Goal: Task Accomplishment & Management: Use online tool/utility

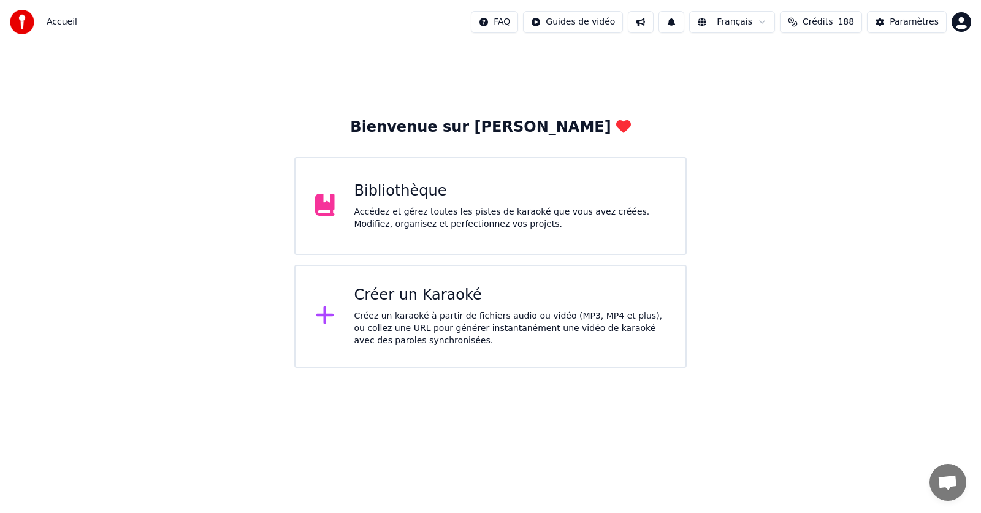
click at [396, 204] on div "Bibliothèque Accédez et gérez toutes les pistes de karaoké que vous avez créées…" at bounding box center [511, 206] width 312 height 49
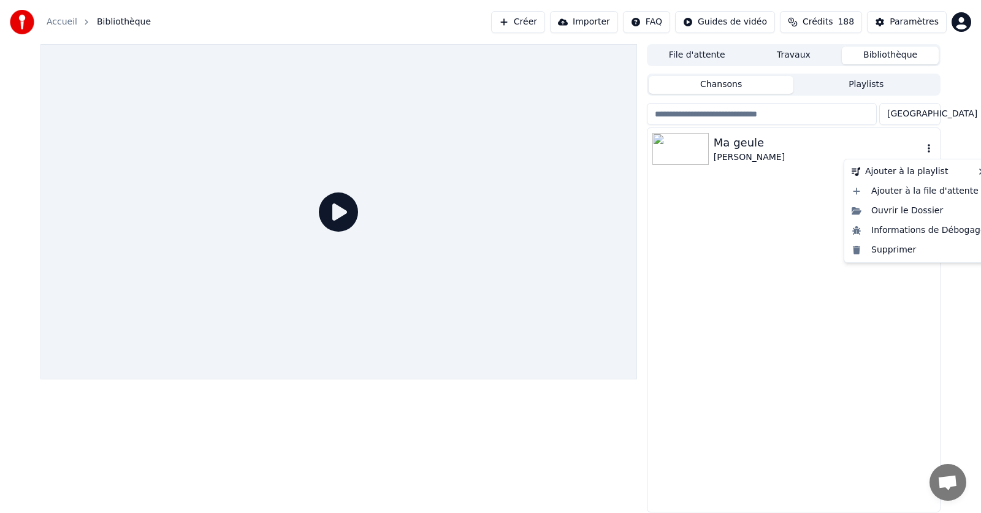
click at [928, 147] on icon "button" at bounding box center [929, 149] width 12 height 10
click at [889, 249] on div "Supprimer" at bounding box center [919, 250] width 144 height 20
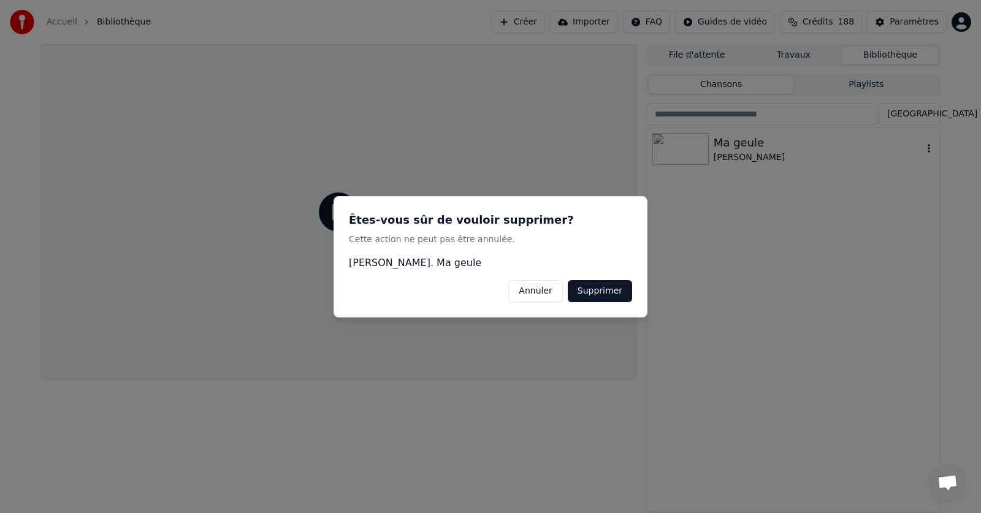
click at [596, 292] on button "Supprimer" at bounding box center [600, 291] width 64 height 22
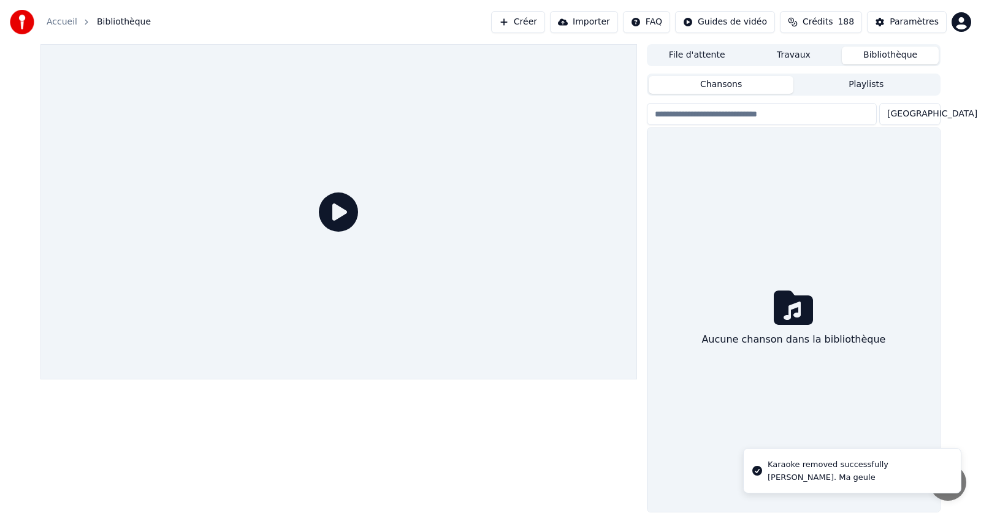
click at [58, 21] on link "Accueil" at bounding box center [62, 22] width 31 height 12
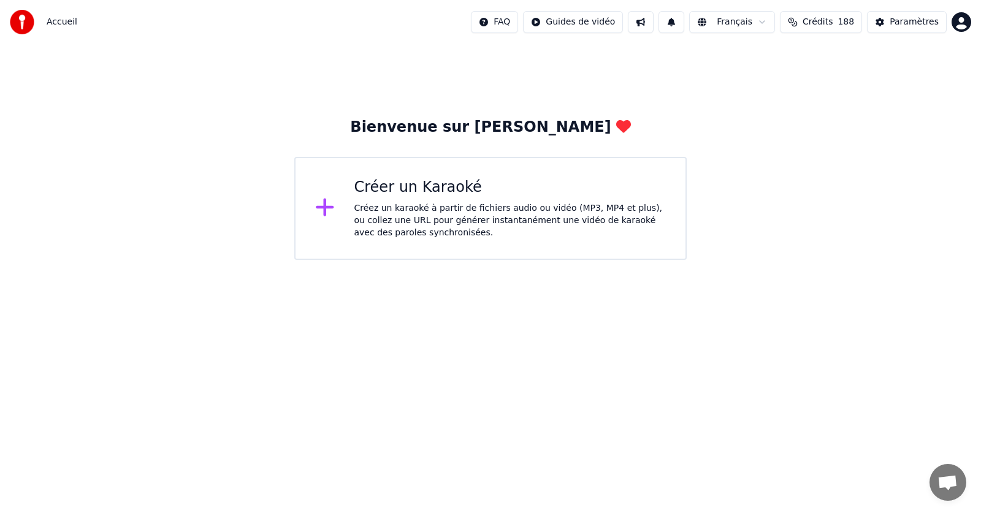
click at [426, 202] on div "Créez un karaoké à partir de fichiers audio ou vidéo (MP3, MP4 et plus), ou col…" at bounding box center [511, 220] width 312 height 37
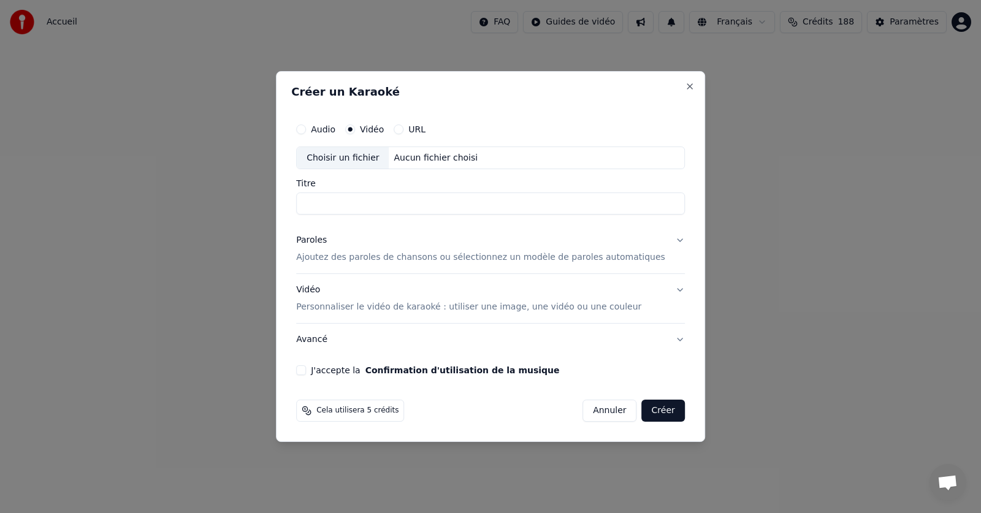
click at [359, 156] on div "Choisir un fichier" at bounding box center [343, 158] width 92 height 22
click at [358, 156] on div "Choisir un fichier" at bounding box center [343, 158] width 92 height 22
click at [384, 209] on input "**********" at bounding box center [490, 204] width 389 height 22
click at [492, 201] on input "**********" at bounding box center [490, 204] width 389 height 22
type input "**********"
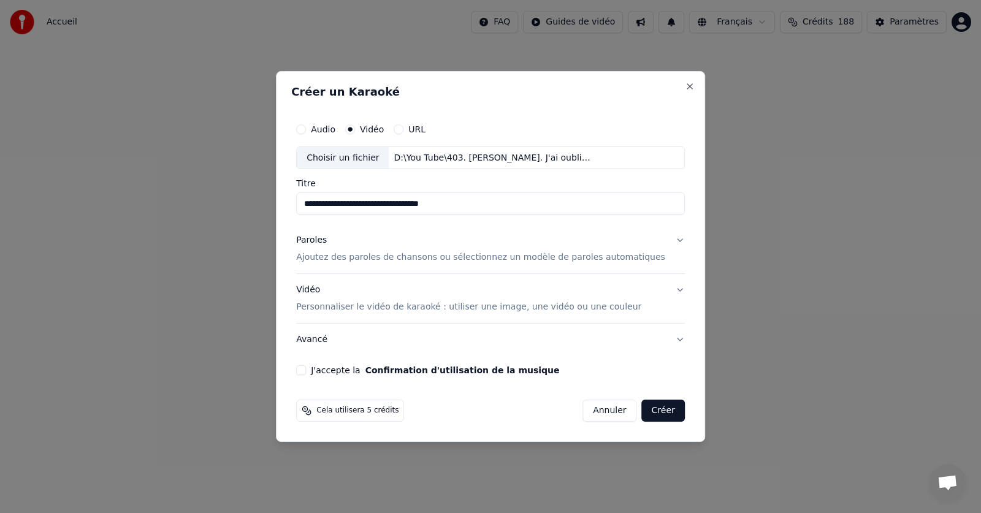
click at [343, 259] on p "Ajoutez des paroles de chansons ou sélectionnez un modèle de paroles automatiqu…" at bounding box center [480, 258] width 369 height 12
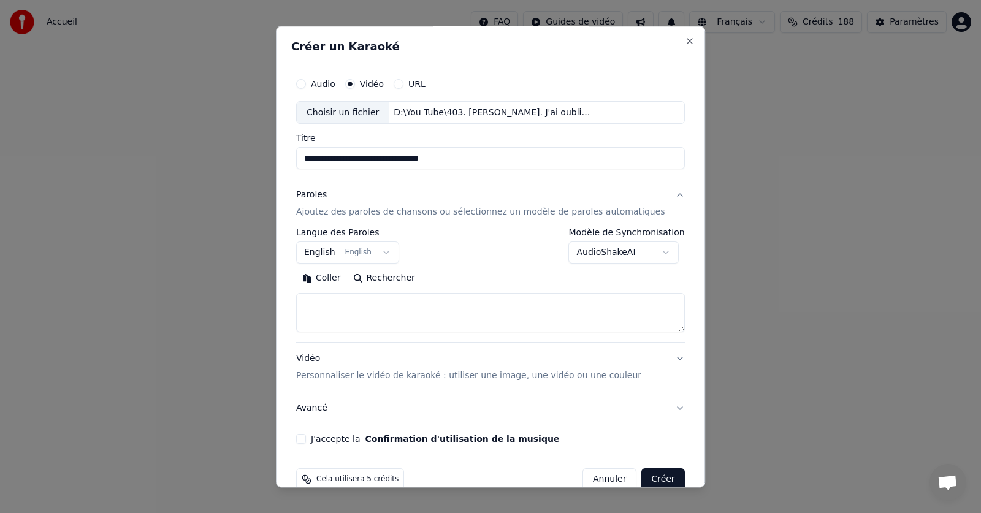
click at [393, 254] on button "English English" at bounding box center [347, 253] width 103 height 22
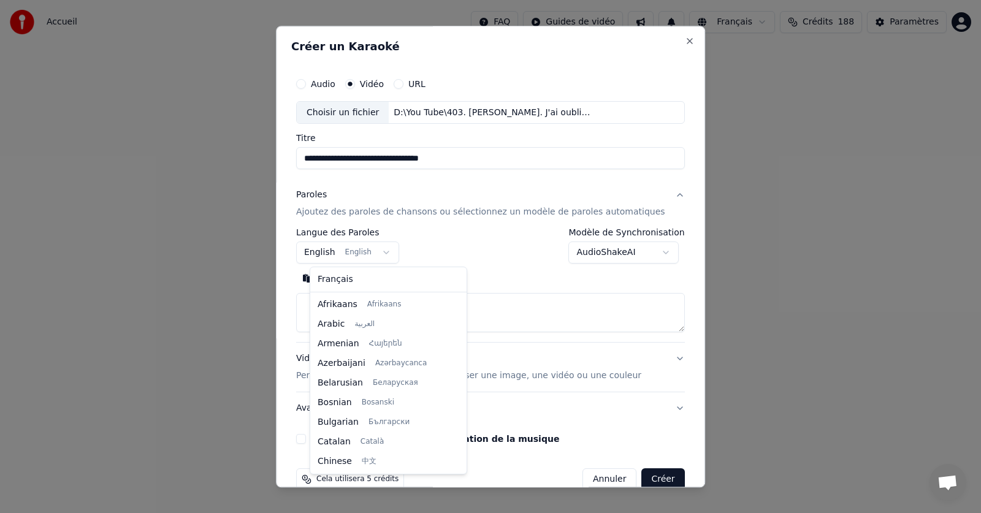
scroll to position [98, 0]
select select "**"
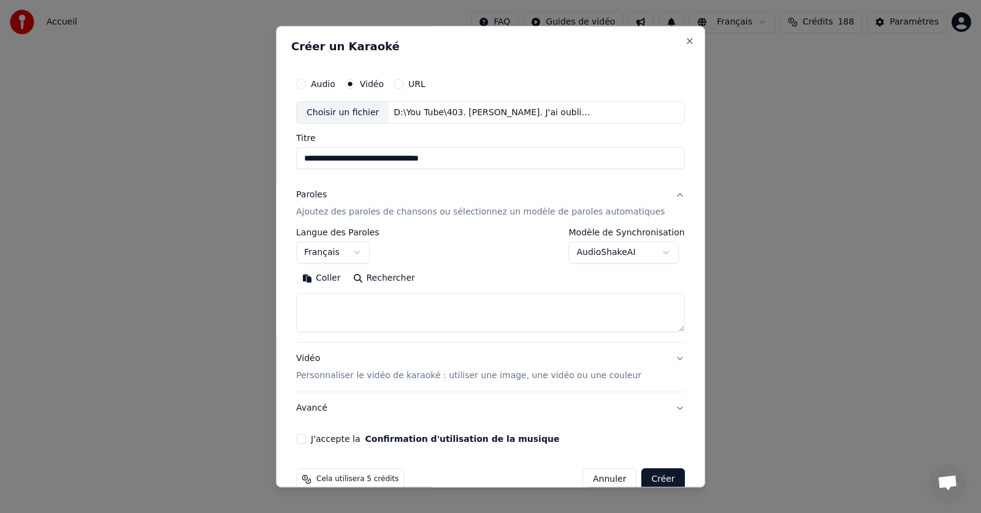
click at [340, 278] on button "Coller" at bounding box center [321, 279] width 51 height 20
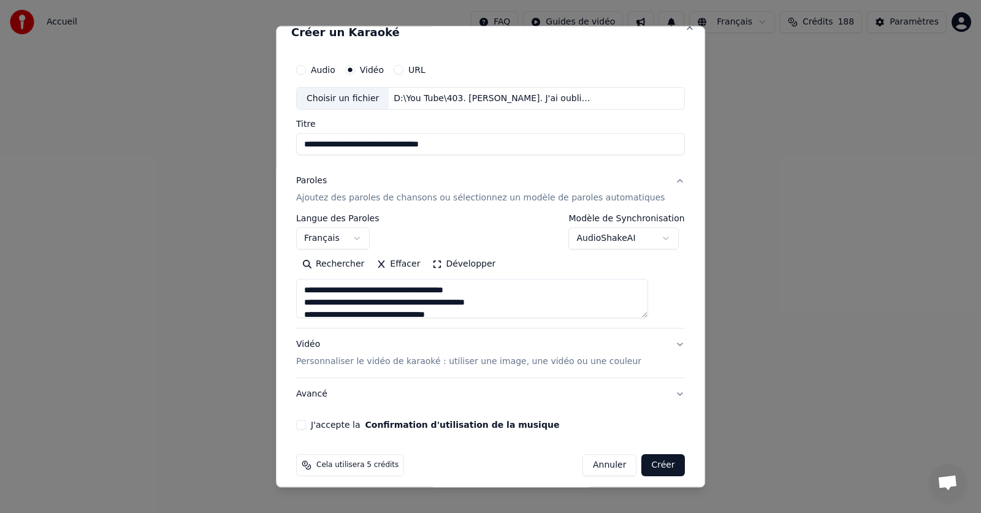
scroll to position [23, 0]
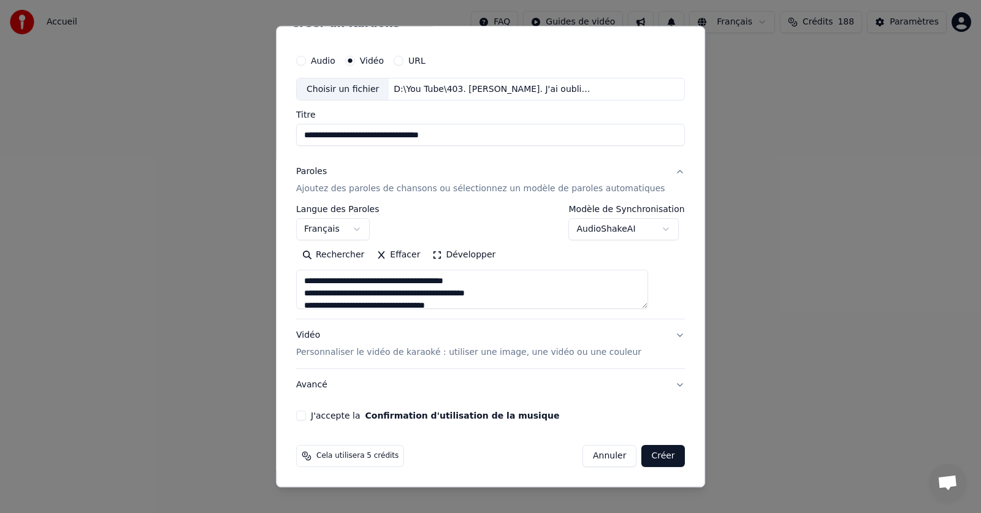
click at [307, 415] on div "**********" at bounding box center [490, 235] width 399 height 383
click at [306, 414] on button "J'accepte la Confirmation d'utilisation de la musique" at bounding box center [301, 417] width 10 height 10
click at [642, 455] on button "Créer" at bounding box center [663, 457] width 43 height 22
type textarea "**********"
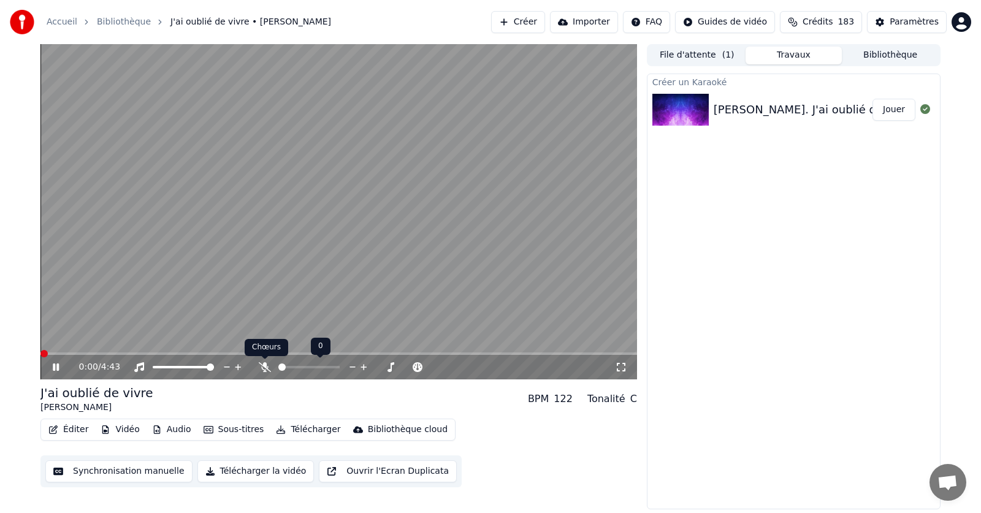
click at [263, 366] on icon at bounding box center [265, 367] width 12 height 10
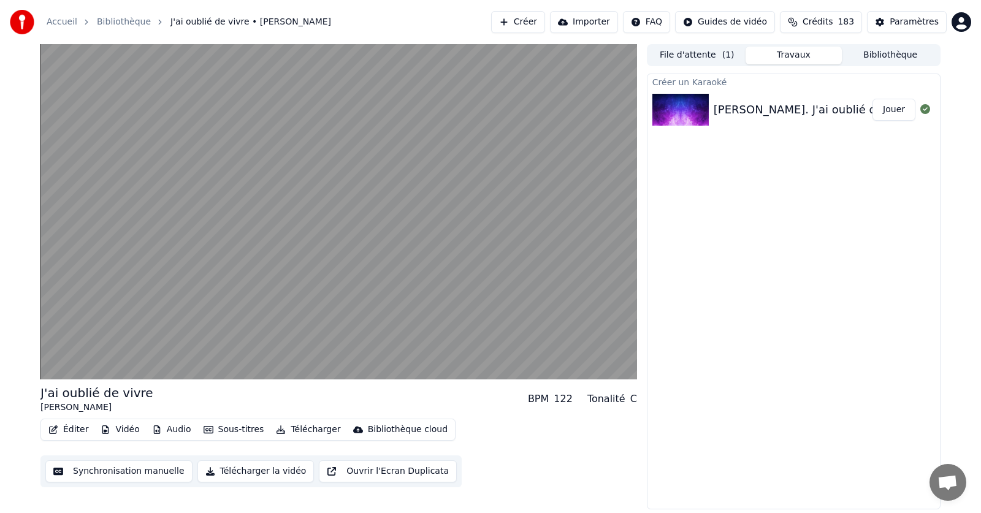
click at [762, 285] on div "Créer un Karaoké [PERSON_NAME]. J'ai oublié de vivre [PERSON_NAME]" at bounding box center [794, 292] width 294 height 436
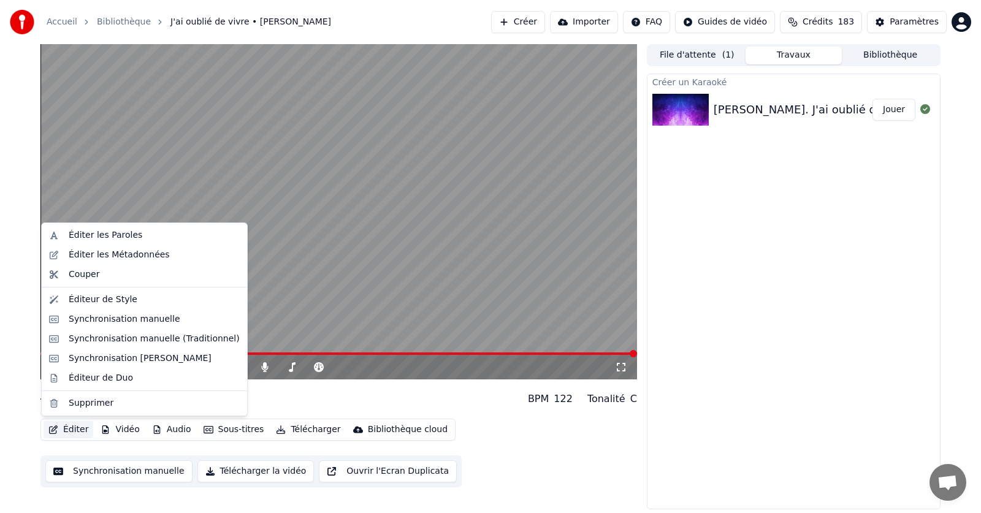
click at [71, 430] on button "Éditer" at bounding box center [69, 429] width 50 height 17
click at [87, 236] on div "Éditer les Paroles" at bounding box center [106, 235] width 74 height 12
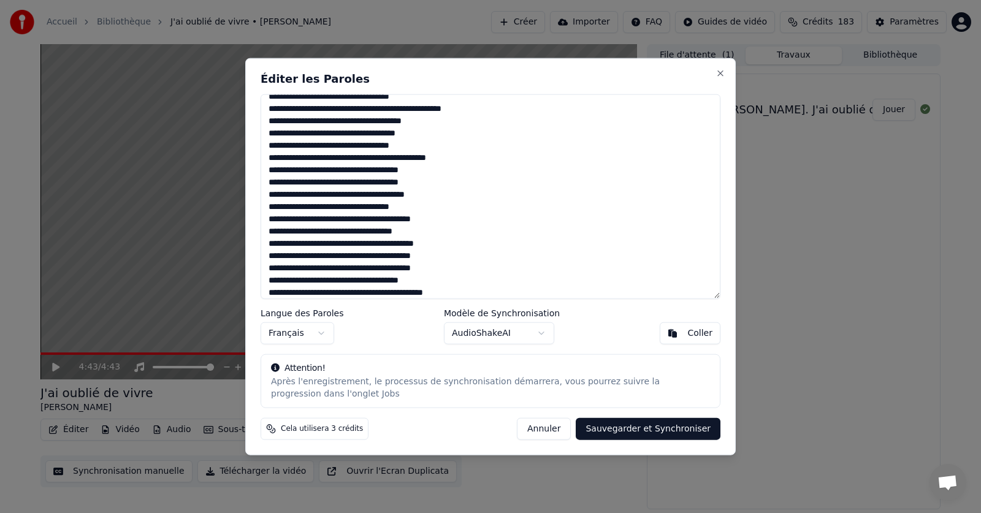
scroll to position [61, 0]
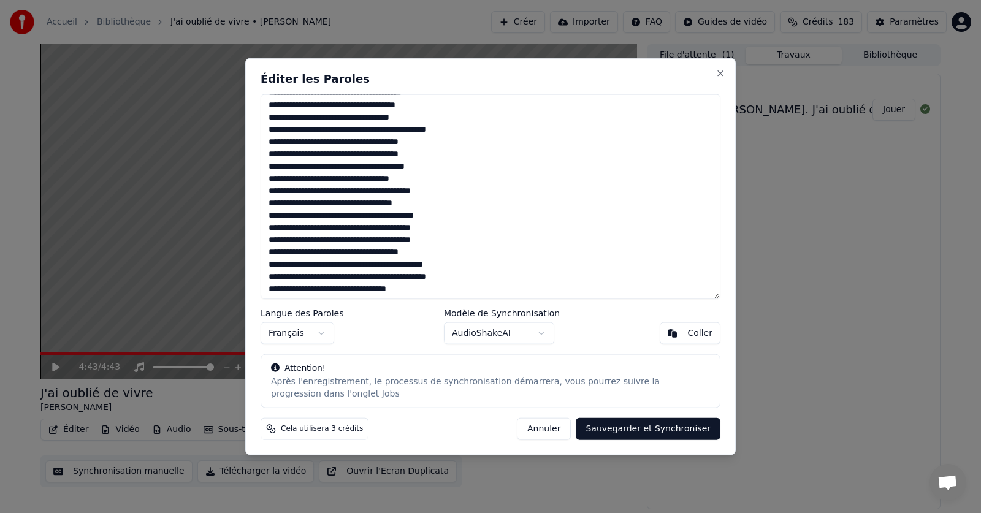
drag, startPoint x: 283, startPoint y: 268, endPoint x: 271, endPoint y: 264, distance: 12.8
click at [271, 264] on textarea at bounding box center [491, 196] width 460 height 205
click at [269, 265] on textarea at bounding box center [491, 196] width 460 height 205
click at [272, 266] on textarea at bounding box center [491, 196] width 460 height 205
type textarea "**********"
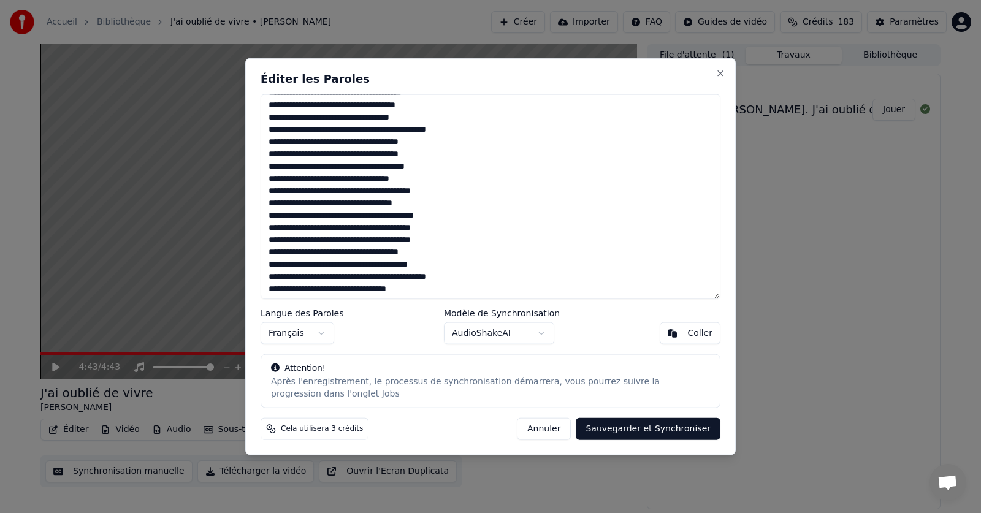
click at [672, 430] on button "Sauvegarder et Synchroniser" at bounding box center [648, 429] width 145 height 22
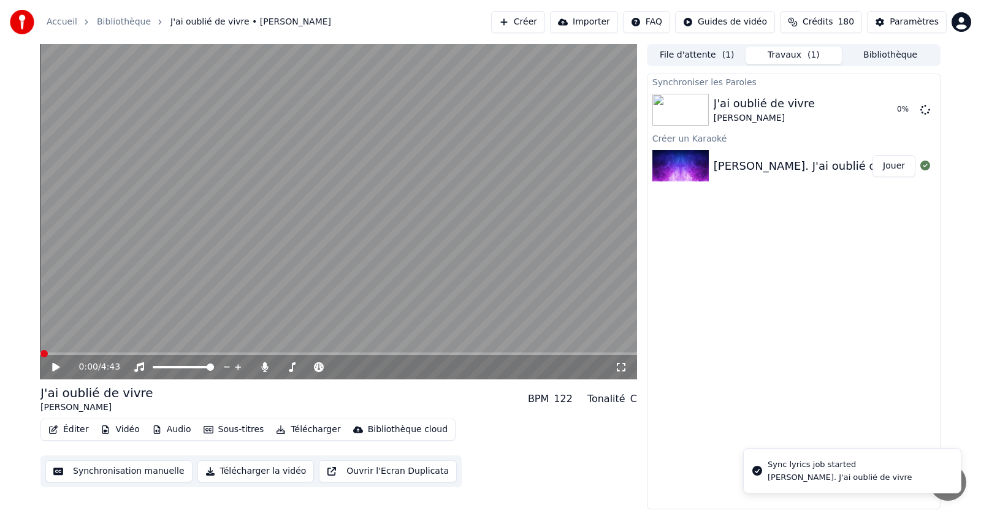
click at [40, 358] on span at bounding box center [43, 353] width 7 height 7
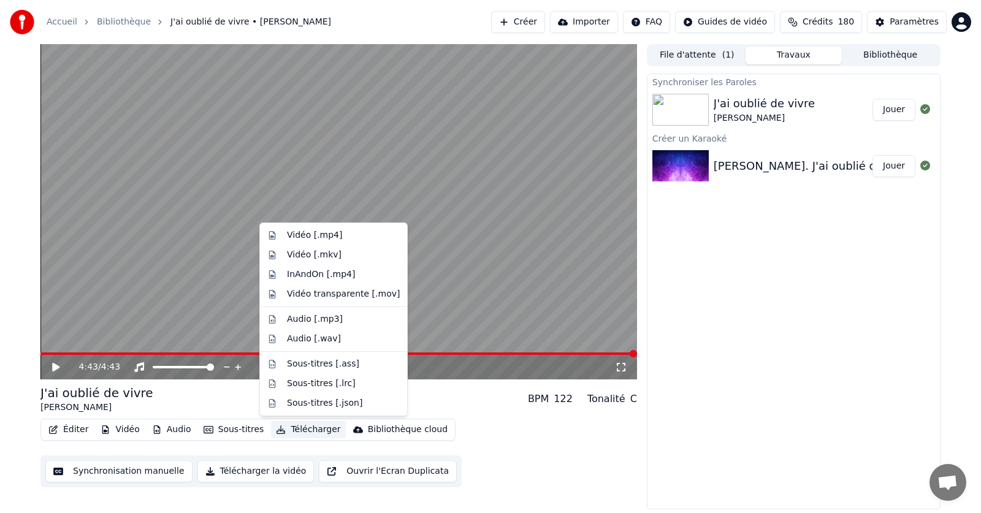
click at [305, 428] on button "Télécharger" at bounding box center [308, 429] width 74 height 17
click at [304, 233] on div "Vidéo [.mp4]" at bounding box center [314, 235] width 55 height 12
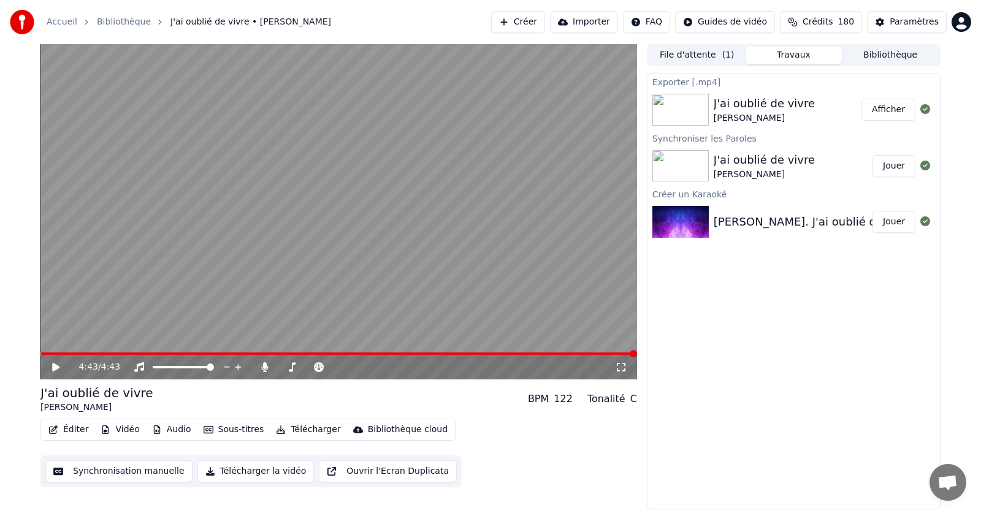
click at [893, 110] on button "Afficher" at bounding box center [889, 110] width 54 height 22
click at [263, 364] on icon at bounding box center [264, 367] width 7 height 10
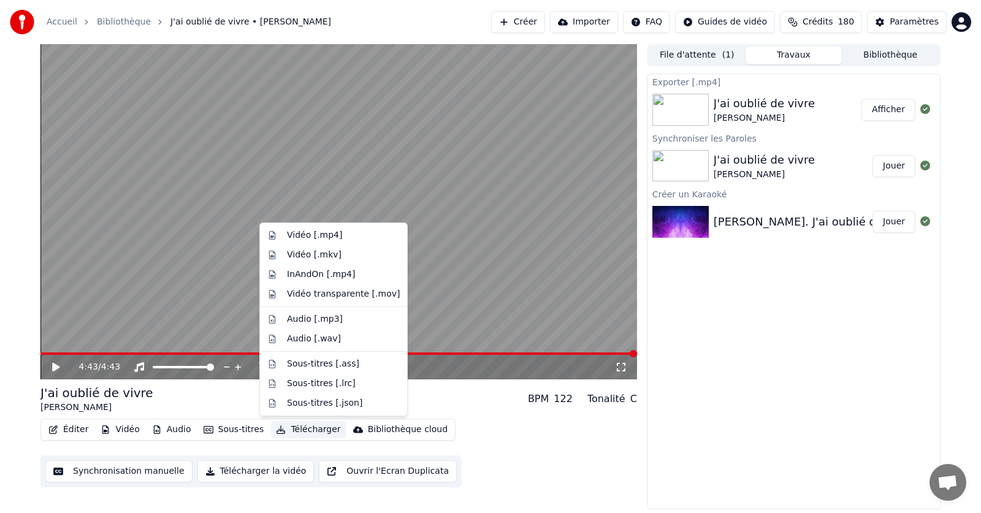
click at [297, 428] on button "Télécharger" at bounding box center [308, 429] width 74 height 17
click at [303, 233] on div "Vidéo [.mp4]" at bounding box center [314, 235] width 55 height 12
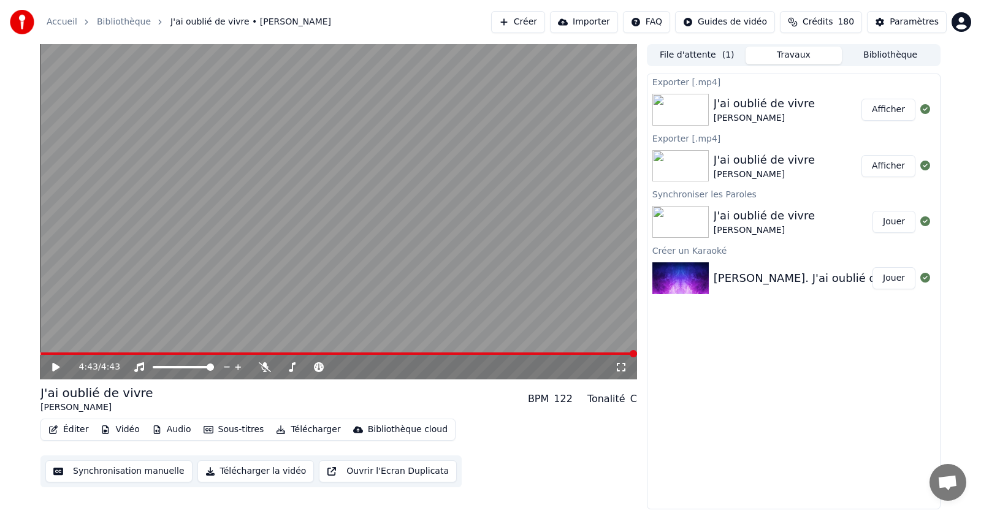
click at [887, 109] on button "Afficher" at bounding box center [889, 110] width 54 height 22
